Goal: Task Accomplishment & Management: Complete application form

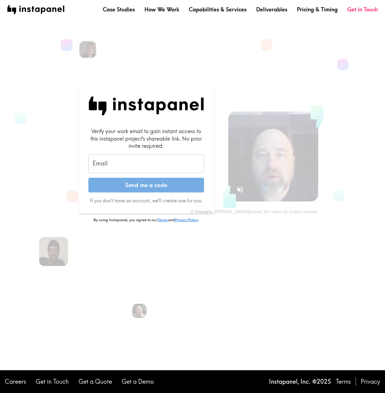
click at [171, 253] on div "Verify your work email to gain instant access to this instapanel project's shar…" at bounding box center [146, 171] width 145 height 169
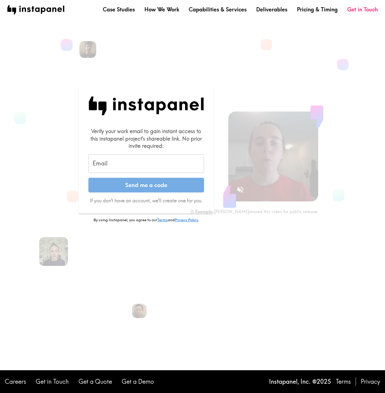
click at [102, 161] on input "Email" at bounding box center [146, 163] width 116 height 19
type input "[PERSON_NAME][EMAIL_ADDRESS][DOMAIN_NAME]"
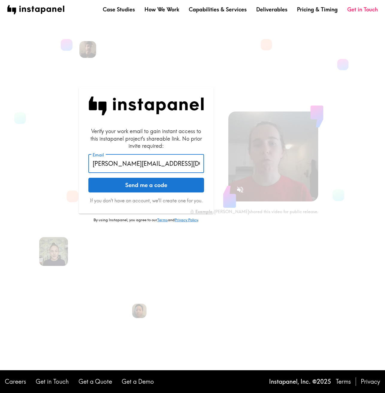
click at [137, 182] on button "Send me a code" at bounding box center [146, 185] width 116 height 15
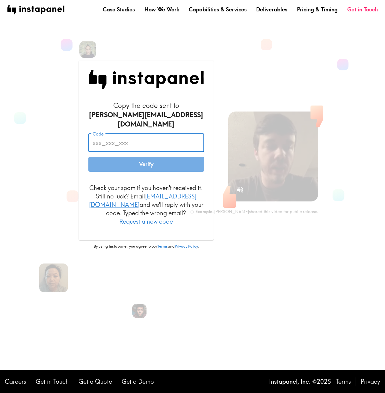
click at [115, 146] on input "Code" at bounding box center [146, 142] width 116 height 19
paste input "BL3_Bbp_Hy5"
type input "BL3_Bbp_Hy5"
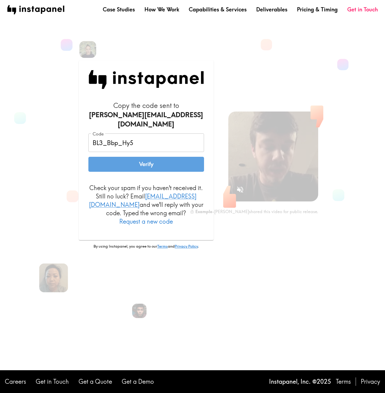
click at [143, 167] on button "Verify" at bounding box center [146, 164] width 116 height 15
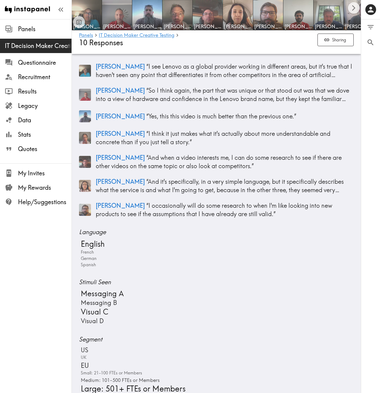
scroll to position [145, 0]
